Goal: Connect with others: Connect with others

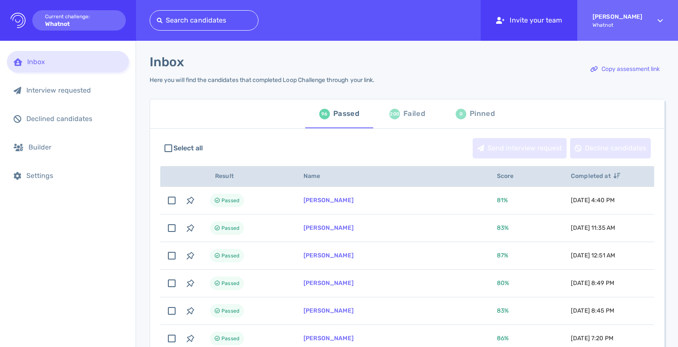
click at [519, 17] on div "Invite your team" at bounding box center [529, 20] width 96 height 41
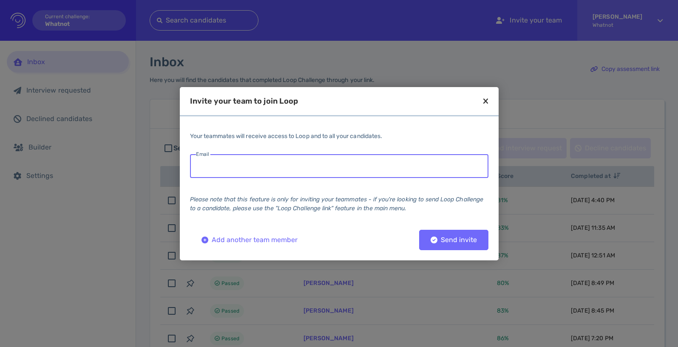
paste input "[PERSON_NAME][EMAIL_ADDRESS][PERSON_NAME][DOMAIN_NAME]"
type input "[PERSON_NAME][EMAIL_ADDRESS][PERSON_NAME][DOMAIN_NAME]"
click at [458, 241] on div "Send invite" at bounding box center [453, 240] width 55 height 6
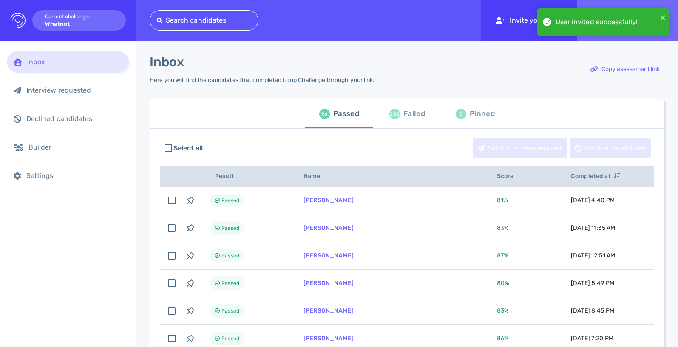
click at [515, 21] on div "Invite your team" at bounding box center [529, 20] width 96 height 41
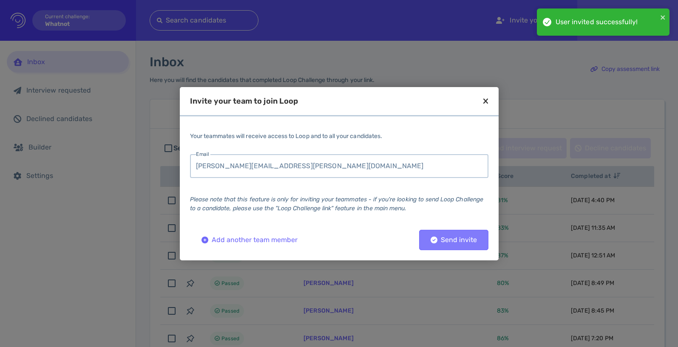
type input "[PERSON_NAME][EMAIL_ADDRESS][PERSON_NAME][DOMAIN_NAME]"
click at [433, 231] on button "Send invite" at bounding box center [453, 240] width 69 height 20
